Goal: Information Seeking & Learning: Understand process/instructions

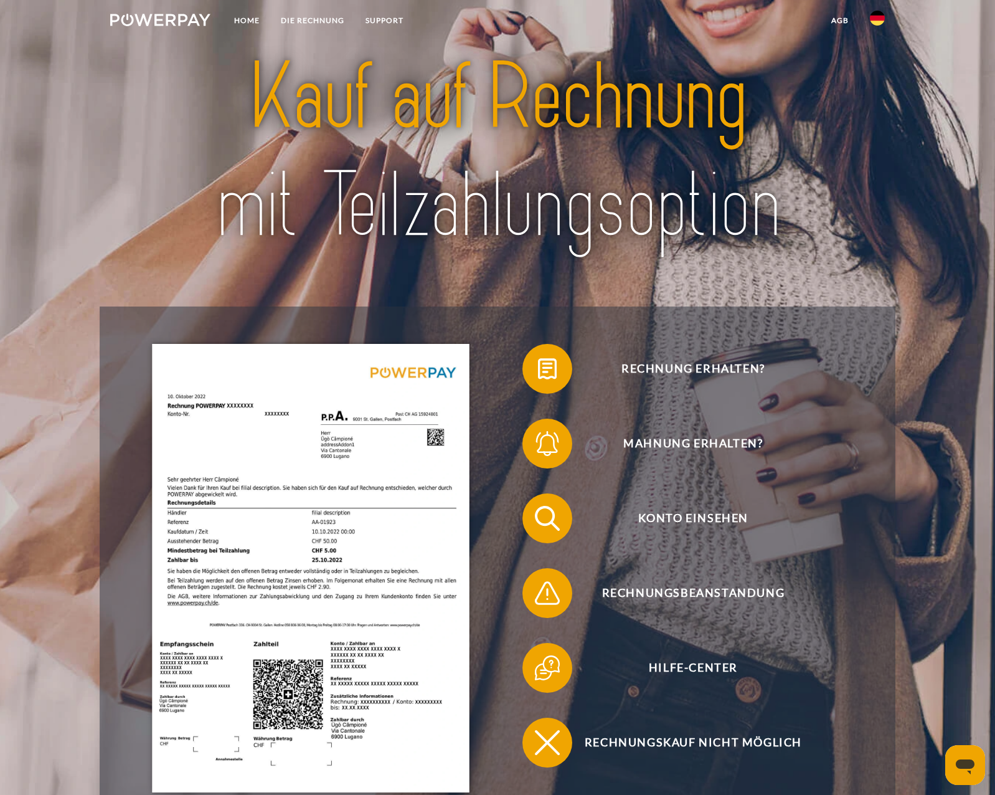
scroll to position [62, 0]
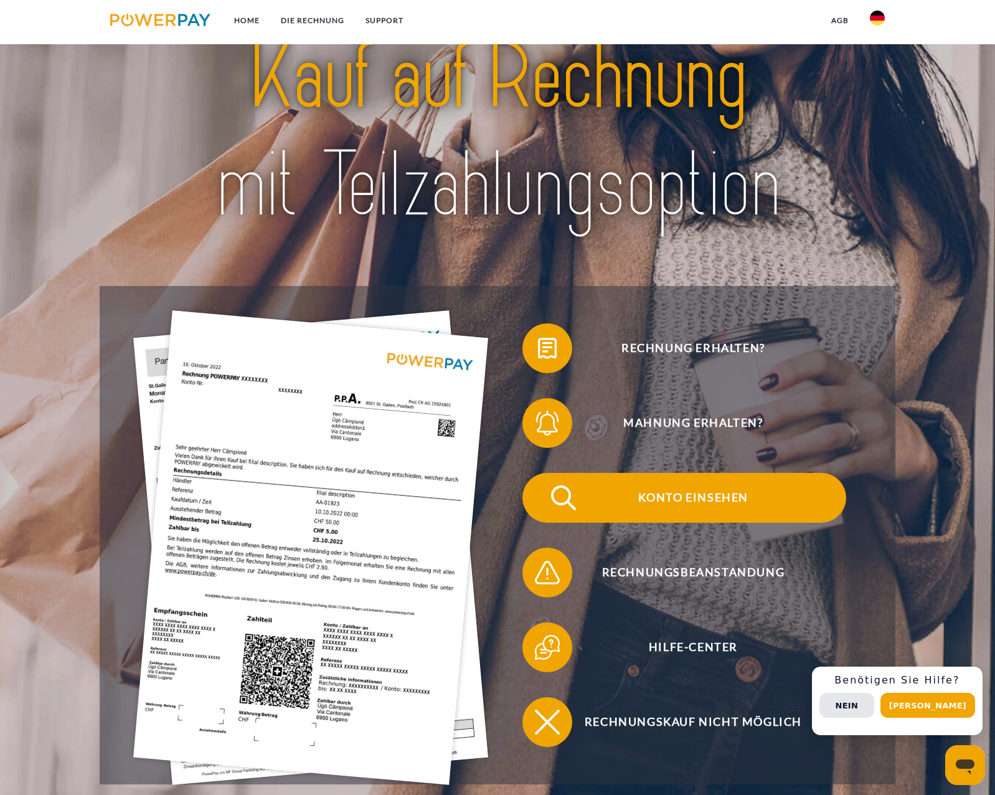
click at [622, 497] on span "Konto einsehen" at bounding box center [692, 498] width 305 height 50
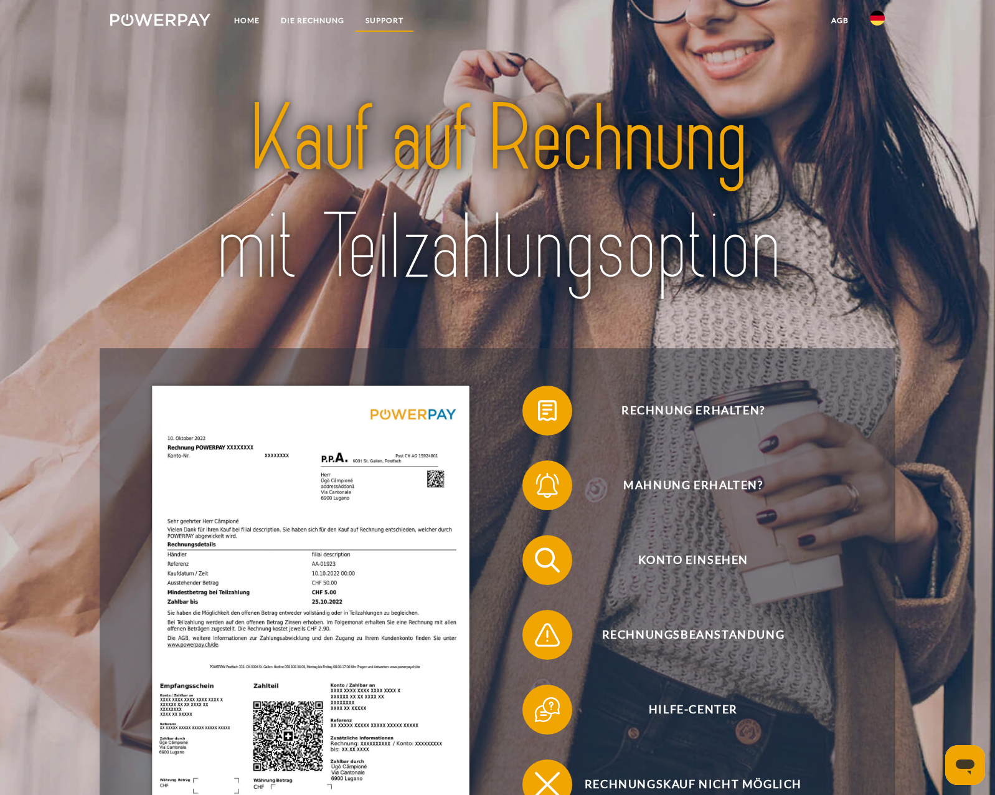
click at [377, 16] on link "SUPPORT" at bounding box center [384, 20] width 59 height 22
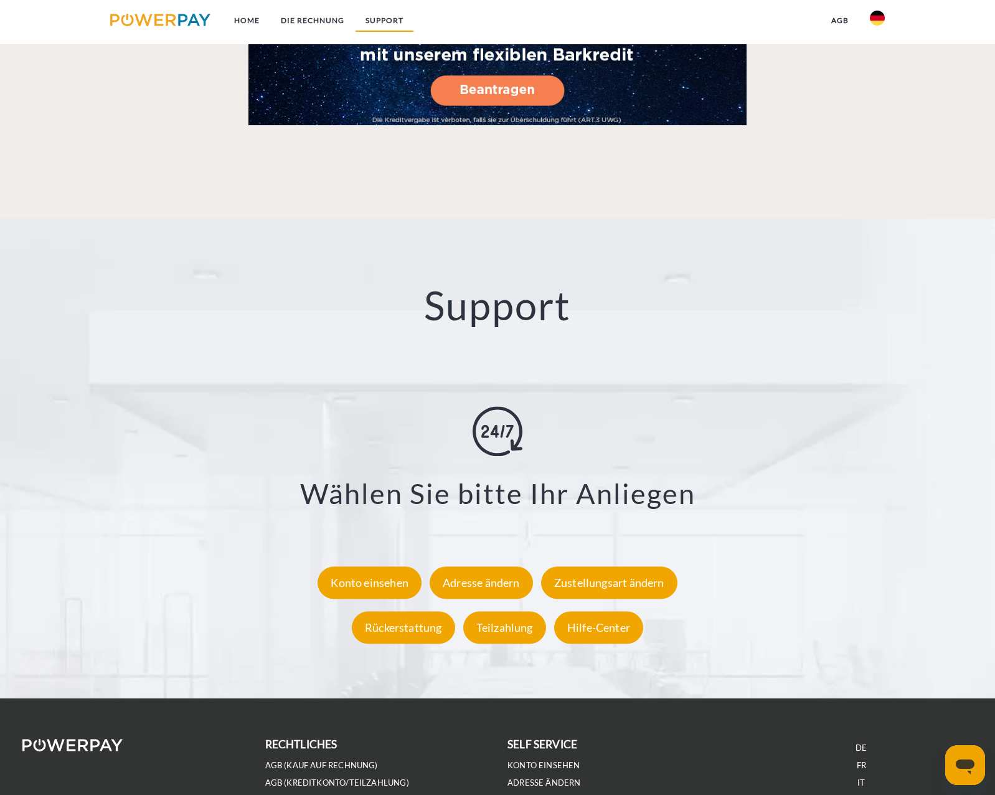
scroll to position [2153, 0]
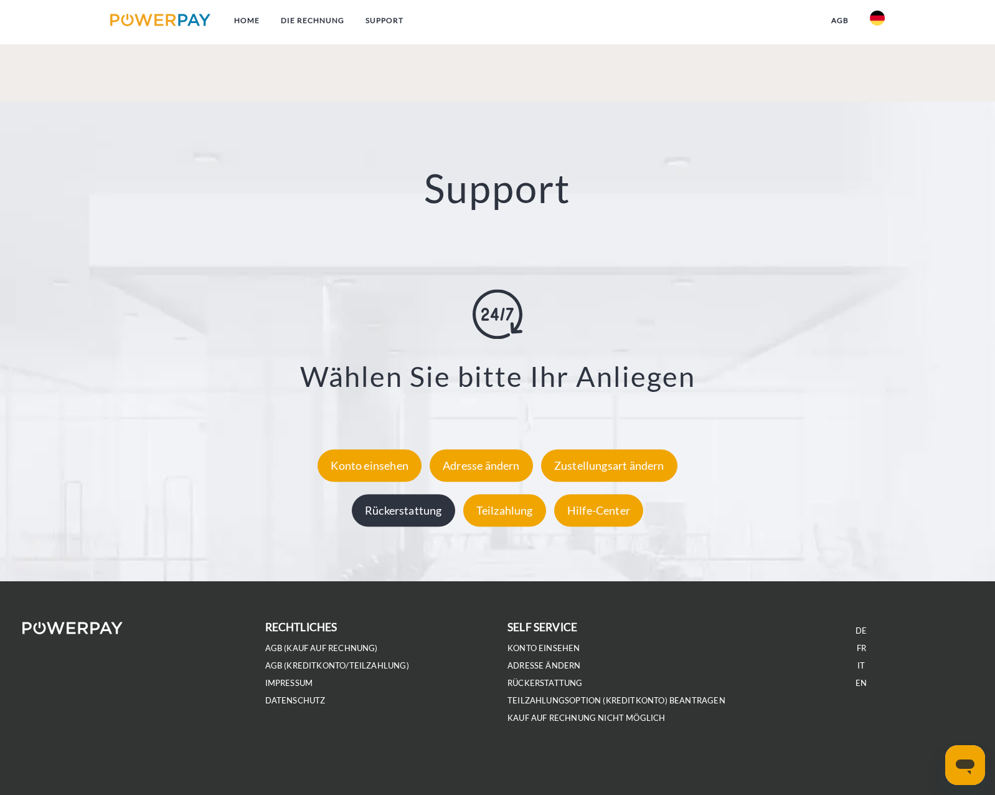
click at [439, 517] on div "Rückerstattung" at bounding box center [403, 510] width 103 height 32
click at [595, 512] on div "Hilfe-Center" at bounding box center [598, 510] width 89 height 32
